Goal: Transaction & Acquisition: Purchase product/service

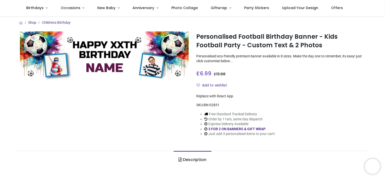
scroll to position [50, 0]
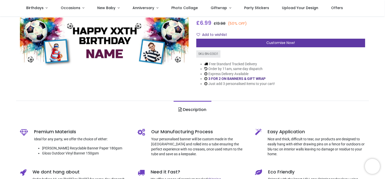
click at [279, 41] on span "Customise Now!" at bounding box center [281, 42] width 29 height 5
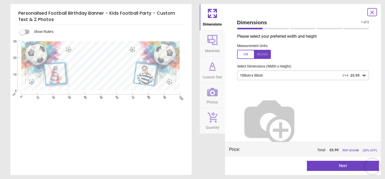
scroll to position [4, 0]
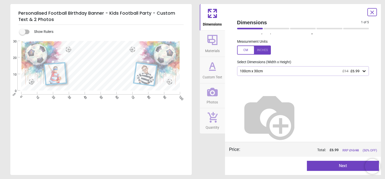
click at [363, 73] on icon at bounding box center [364, 70] width 5 height 5
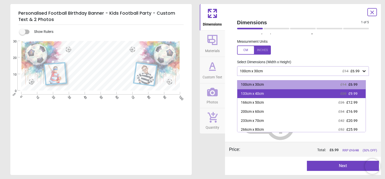
click at [268, 95] on div "133cm x 40cm £20 £9.99" at bounding box center [302, 93] width 128 height 9
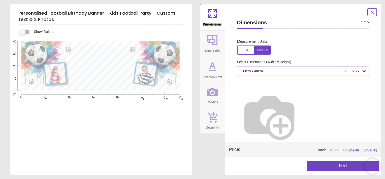
click at [348, 166] on button "Next" at bounding box center [343, 165] width 72 height 10
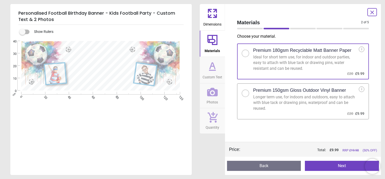
click at [246, 92] on div at bounding box center [245, 93] width 3 height 3
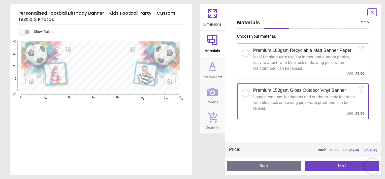
click at [246, 53] on div at bounding box center [245, 53] width 3 height 3
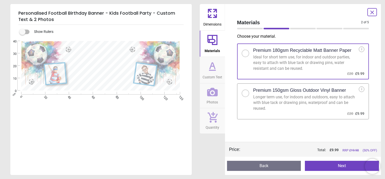
click at [344, 168] on button "Next" at bounding box center [342, 165] width 74 height 10
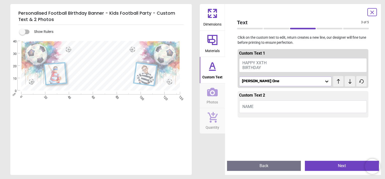
click at [259, 61] on span "HAPPY XXTH BIRTHDAY" at bounding box center [255, 65] width 24 height 10
click at [281, 63] on button "HAPPY XXTH BIRTHDAY" at bounding box center [303, 65] width 128 height 14
click at [93, 56] on textarea at bounding box center [101, 58] width 62 height 9
click at [252, 67] on span "HAPPY XXTH BIRTHDAY" at bounding box center [255, 65] width 24 height 10
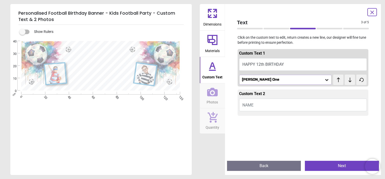
type textarea "**********"
click at [265, 80] on div "Russo One" at bounding box center [283, 79] width 83 height 4
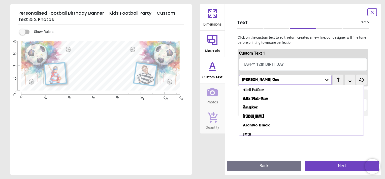
scroll to position [30, 0]
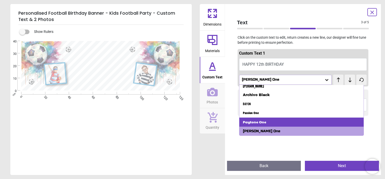
click at [258, 122] on div "Paytone One" at bounding box center [254, 121] width 23 height 5
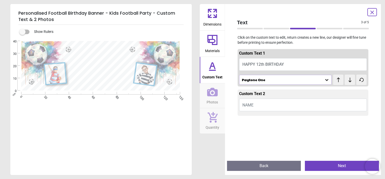
click at [264, 81] on div "Paytone One" at bounding box center [283, 79] width 83 height 4
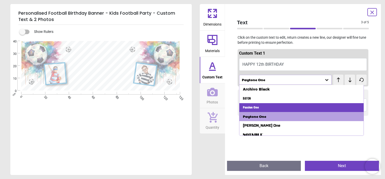
scroll to position [39, 0]
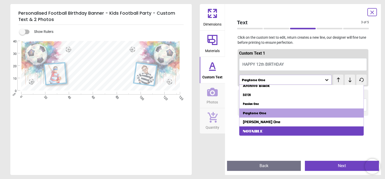
click at [259, 130] on div "Notable" at bounding box center [253, 130] width 20 height 5
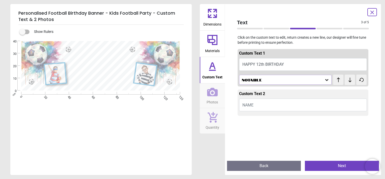
click at [255, 78] on div "Notable" at bounding box center [283, 79] width 83 height 4
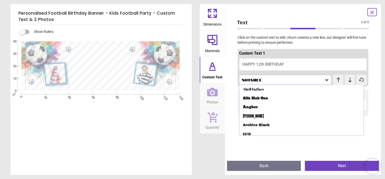
scroll to position [0, 0]
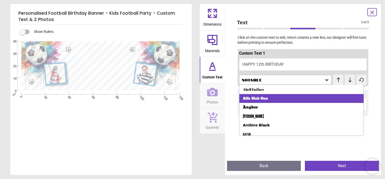
click at [254, 98] on div "Alfa Slab One" at bounding box center [255, 98] width 25 height 5
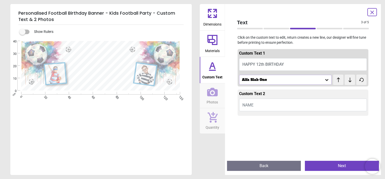
click at [265, 64] on button "HAPPY 12th BIRTHDAY" at bounding box center [303, 64] width 128 height 13
click at [105, 59] on textarea "**********" at bounding box center [101, 59] width 62 height 5
click at [103, 59] on textarea "**********" at bounding box center [101, 59] width 62 height 5
click at [282, 66] on button "HAPPY 12th BIRTHDAY" at bounding box center [303, 64] width 128 height 13
click at [269, 64] on button "HAPPY 12th BIRTHDAY" at bounding box center [303, 64] width 128 height 13
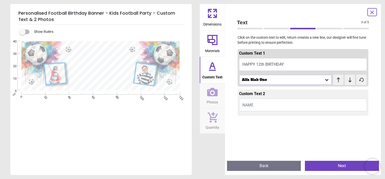
click at [337, 79] on span "test" at bounding box center [337, 77] width 8 height 6
drag, startPoint x: 337, startPoint y: 79, endPoint x: 335, endPoint y: 77, distance: 3.3
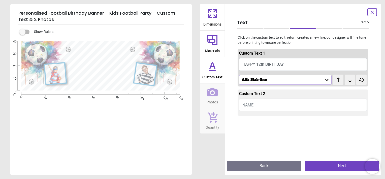
click at [335, 77] on span "test" at bounding box center [337, 77] width 8 height 6
click at [336, 79] on span "test" at bounding box center [337, 77] width 8 height 6
click at [317, 68] on button "HAPPY 12th BIRTHDAY" at bounding box center [303, 64] width 128 height 13
click at [326, 81] on icon at bounding box center [327, 79] width 5 height 5
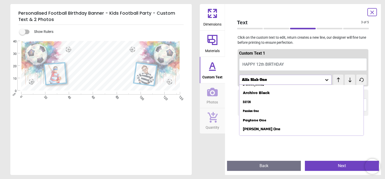
scroll to position [39, 0]
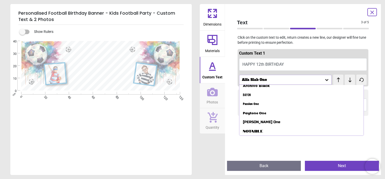
click at [255, 121] on div "Russo One" at bounding box center [261, 121] width 37 height 5
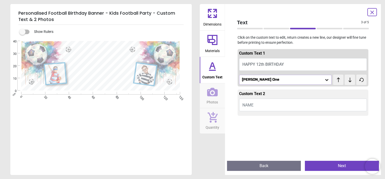
click at [264, 103] on button "NAME" at bounding box center [303, 104] width 128 height 13
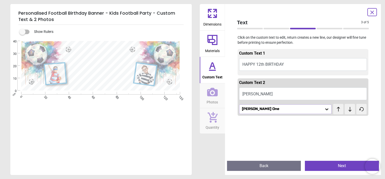
type textarea "******"
click at [349, 165] on button "Next" at bounding box center [342, 165] width 74 height 10
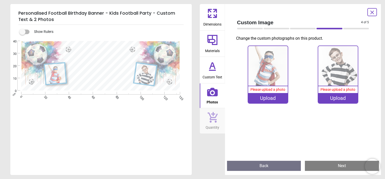
click at [339, 68] on img at bounding box center [339, 66] width 40 height 40
click at [338, 99] on div "Upload" at bounding box center [339, 98] width 40 height 10
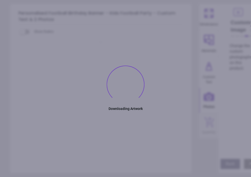
type textarea "**********"
type textarea "******"
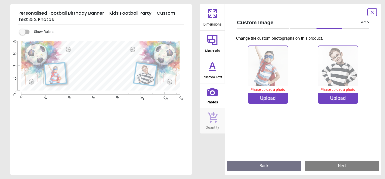
click at [343, 99] on div "Upload" at bounding box center [339, 98] width 40 height 10
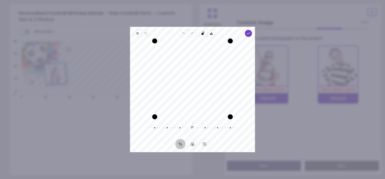
drag, startPoint x: 181, startPoint y: 67, endPoint x: 197, endPoint y: 128, distance: 63.1
click at [197, 128] on div "Recenter 0° Reset" at bounding box center [192, 88] width 125 height 102
click at [249, 33] on icon "button" at bounding box center [249, 33] width 4 height 4
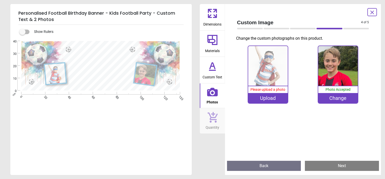
click at [269, 97] on div "Upload" at bounding box center [268, 98] width 40 height 10
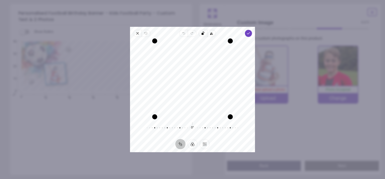
drag, startPoint x: 198, startPoint y: 86, endPoint x: 200, endPoint y: 99, distance: 13.1
click at [200, 99] on div "Recenter" at bounding box center [192, 79] width 117 height 76
click at [246, 31] on span "Done" at bounding box center [248, 33] width 7 height 7
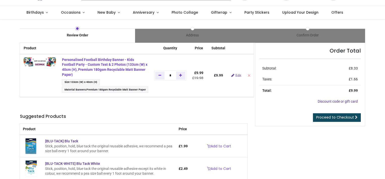
scroll to position [25, 0]
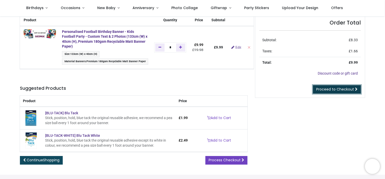
click at [346, 89] on span "Proceed to Checkout" at bounding box center [336, 89] width 38 height 5
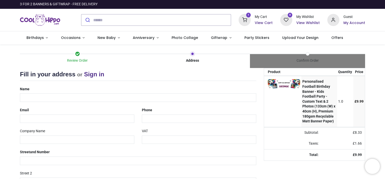
select select "***"
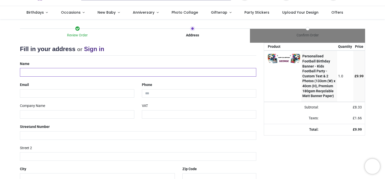
click at [46, 70] on input "text" at bounding box center [138, 72] width 237 height 9
type input "**********"
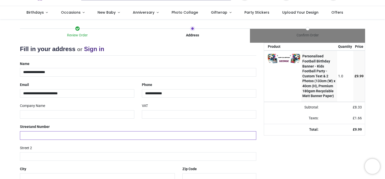
type input "**********"
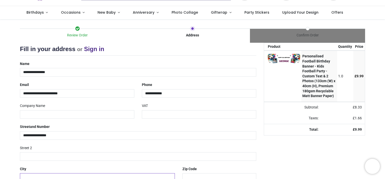
type input "*********"
type input "*******"
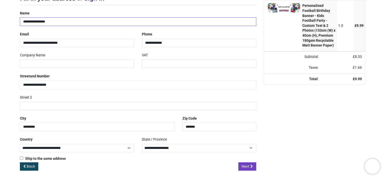
scroll to position [77, 0]
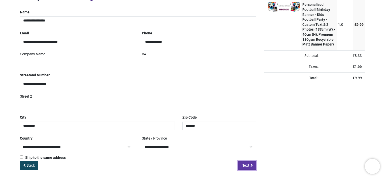
click at [245, 164] on span "Next" at bounding box center [246, 164] width 8 height 5
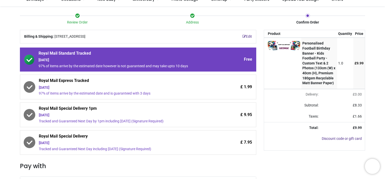
scroll to position [42, 0]
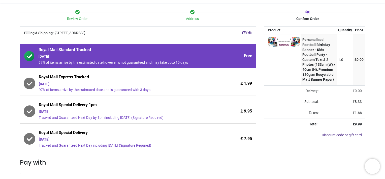
click at [26, 84] on icon at bounding box center [29, 83] width 10 height 10
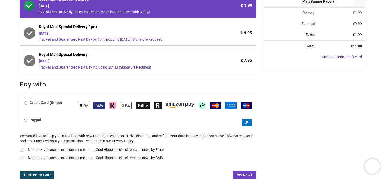
scroll to position [121, 0]
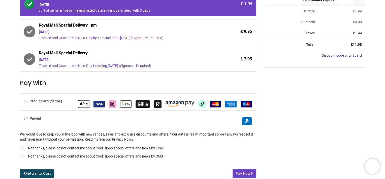
click at [55, 101] on b "Credit Card (Stripe)" at bounding box center [46, 101] width 33 height 4
click at [246, 171] on button "Pay Now" at bounding box center [245, 173] width 24 height 9
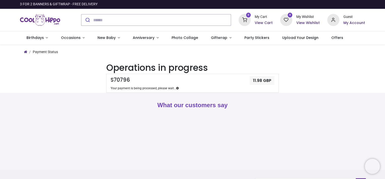
scroll to position [25, 0]
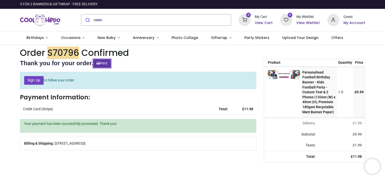
click at [105, 64] on link "Print" at bounding box center [102, 63] width 18 height 9
